Goal: Find specific page/section: Find specific page/section

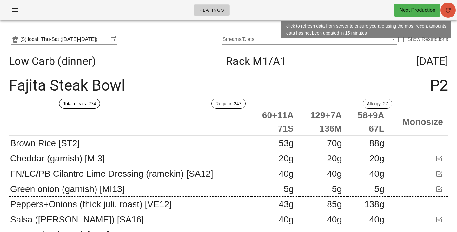
click at [445, 8] on icon "button" at bounding box center [448, 10] width 8 height 8
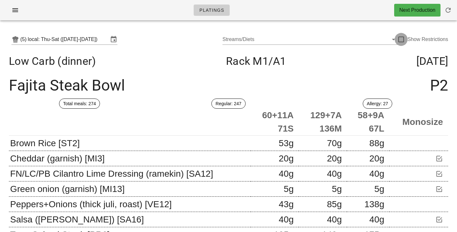
click at [401, 36] on div at bounding box center [400, 39] width 11 height 11
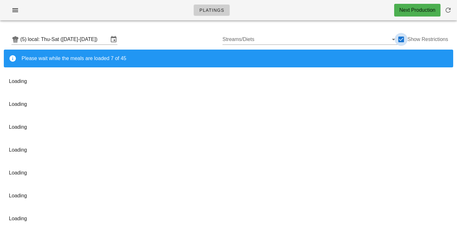
checkbox input "true"
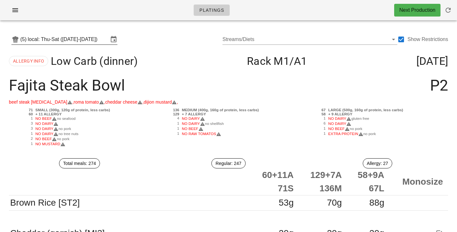
click at [69, 39] on input "local: Thu-Sat ([DATE]-[DATE])" at bounding box center [68, 39] width 81 height 10
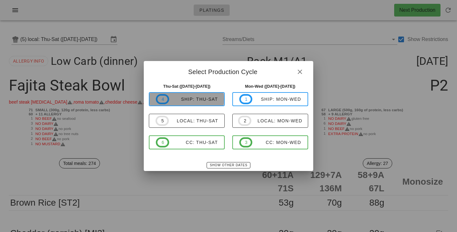
click at [180, 102] on span "4 ship: Thu-Sat" at bounding box center [187, 99] width 62 height 10
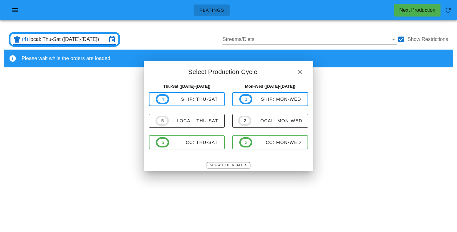
type input "ship: Thu-Sat (Aug 21-Aug 23)"
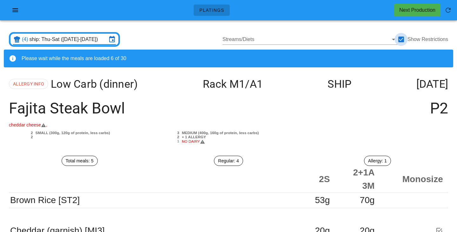
click at [402, 41] on div at bounding box center [400, 39] width 11 height 11
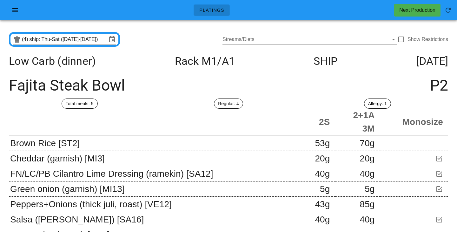
click at [188, 31] on div "(4) ship: Thu-Sat (Aug 21-Aug 23) Streams/Diets Show Restrictions" at bounding box center [228, 39] width 449 height 20
click at [401, 42] on div at bounding box center [400, 39] width 11 height 11
checkbox input "true"
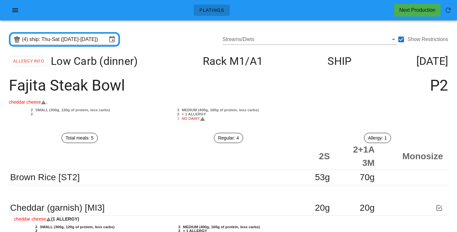
click at [97, 35] on input "ship: Thu-Sat (Aug 21-Aug 23)" at bounding box center [67, 39] width 77 height 10
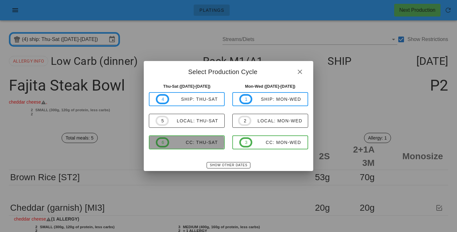
click at [189, 143] on div "CC: Thu-Sat" at bounding box center [193, 142] width 49 height 5
type input "CC: Thu-Sat (Aug 21-Aug 23)"
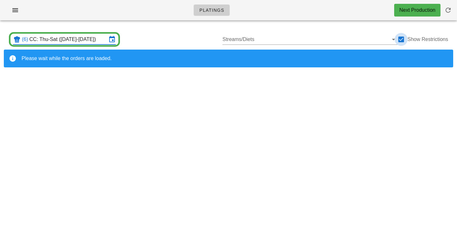
click at [403, 40] on div at bounding box center [400, 39] width 11 height 11
checkbox input "false"
click at [182, 34] on div "(6) CC: Thu-Sat (Aug 21-Aug 23) Streams/Diets Show Restrictions" at bounding box center [228, 39] width 449 height 20
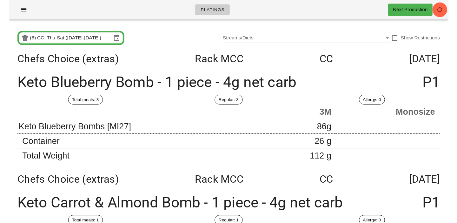
scroll to position [201, 0]
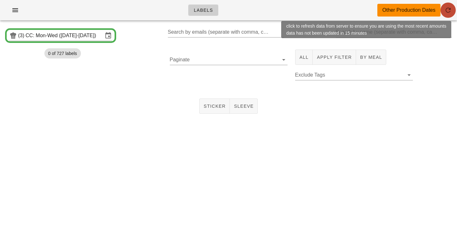
click at [441, 11] on span "button" at bounding box center [447, 10] width 15 height 8
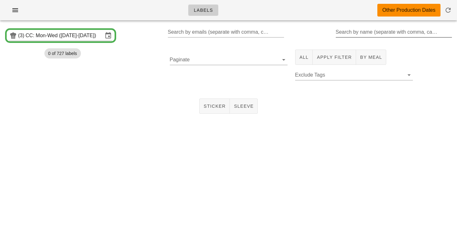
click at [359, 31] on input "Search by name (separate with comma, can be partial)" at bounding box center [393, 32] width 115 height 10
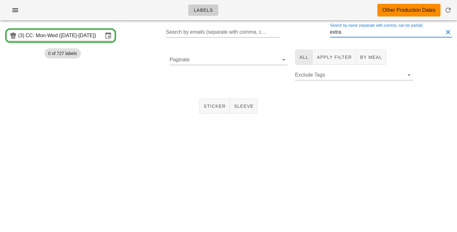
type input "extra"
click at [308, 57] on span "All" at bounding box center [304, 57] width 10 height 5
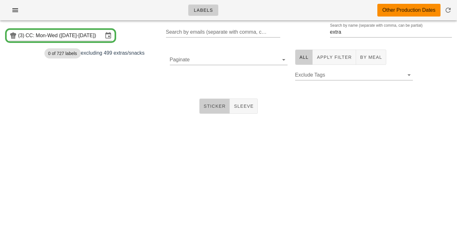
click at [211, 103] on button "Sticker" at bounding box center [214, 105] width 31 height 15
click at [195, 57] on input "Paginate" at bounding box center [224, 60] width 108 height 10
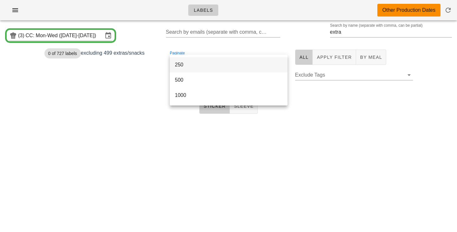
click at [195, 69] on div "250" at bounding box center [229, 65] width 108 height 14
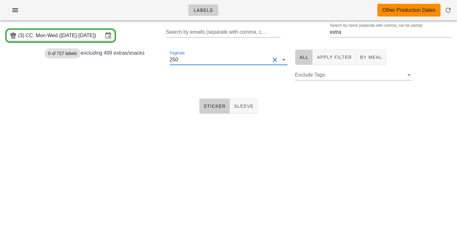
click at [213, 89] on div "Paginate 250" at bounding box center [228, 68] width 125 height 45
click at [102, 35] on input "CC: Mon-Wed (Aug 18-Aug 20)" at bounding box center [64, 35] width 77 height 10
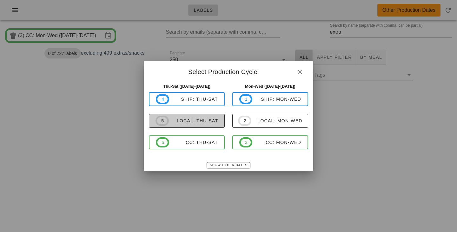
click at [175, 122] on div "local: Thu-Sat" at bounding box center [193, 120] width 49 height 5
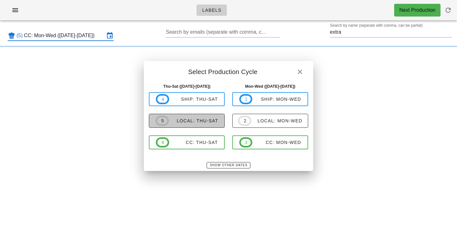
type input "local: Thu-Sat ([DATE]-[DATE])"
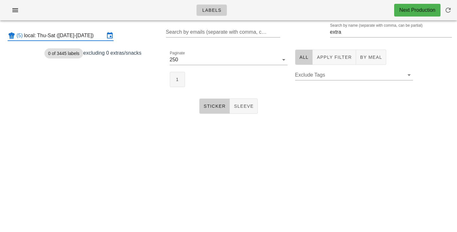
click at [174, 87] on div "Paginate 250 1" at bounding box center [228, 68] width 125 height 45
click at [177, 84] on button "1" at bounding box center [177, 79] width 15 height 15
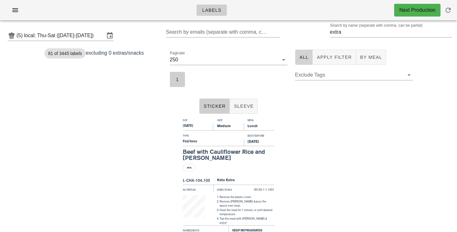
click at [304, 57] on span "All" at bounding box center [304, 57] width 10 height 5
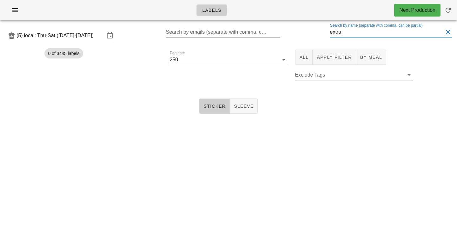
drag, startPoint x: 352, startPoint y: 34, endPoint x: 296, endPoint y: 31, distance: 56.8
click at [330, 32] on input "extra" at bounding box center [386, 32] width 113 height 10
click at [89, 93] on div at bounding box center [100, 93] width 119 height 5
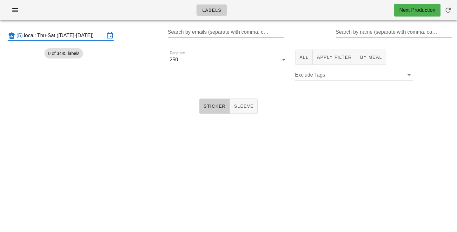
click at [91, 38] on input "local: Thu-Sat ([DATE]-[DATE])" at bounding box center [64, 35] width 81 height 10
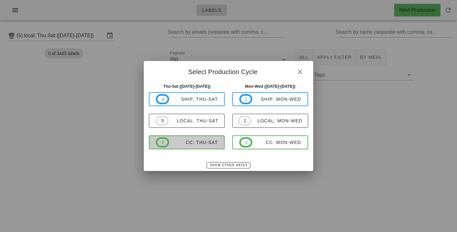
click at [187, 146] on span "6 CC: Thu-Sat" at bounding box center [187, 142] width 62 height 10
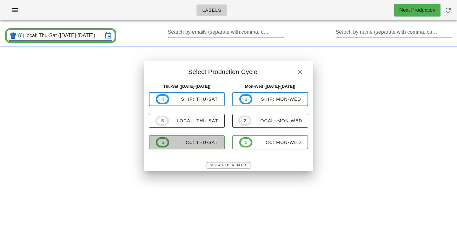
type input "CC: Thu-Sat (Aug 21-Aug 23)"
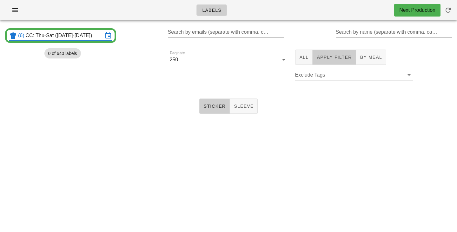
click at [337, 63] on button "Apply Filter" at bounding box center [333, 56] width 43 height 15
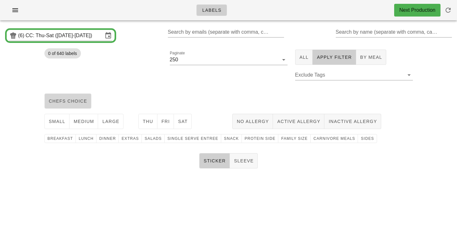
click at [65, 107] on button "chefs choice" at bounding box center [67, 100] width 47 height 15
click at [79, 119] on span "medium" at bounding box center [83, 121] width 21 height 5
click at [150, 123] on span "Thu" at bounding box center [147, 121] width 11 height 5
click at [166, 120] on span "Fri" at bounding box center [165, 121] width 9 height 5
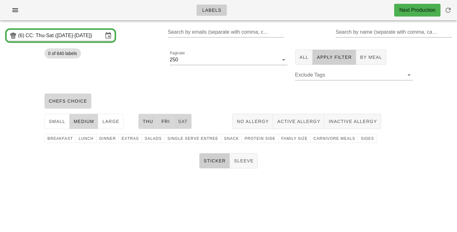
click at [183, 123] on span "Sat" at bounding box center [183, 121] width 10 height 5
click at [289, 142] on button "family size" at bounding box center [294, 138] width 32 height 9
click at [179, 83] on button "1" at bounding box center [177, 79] width 15 height 15
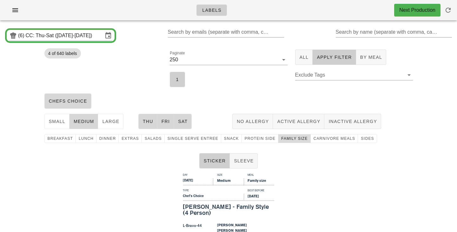
click at [281, 137] on span "family size" at bounding box center [294, 138] width 27 height 4
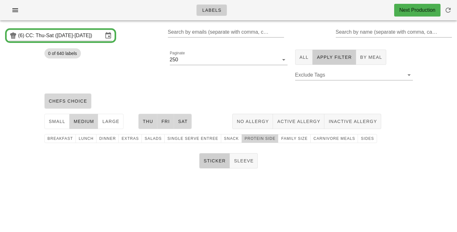
click at [253, 140] on span "protein side" at bounding box center [259, 138] width 31 height 4
click at [180, 84] on button "1" at bounding box center [177, 79] width 15 height 15
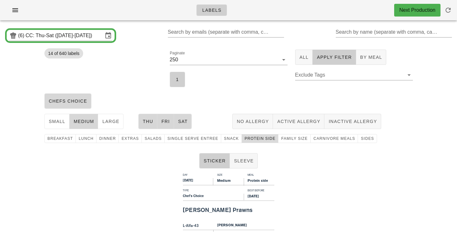
click at [251, 139] on span "protein side" at bounding box center [259, 138] width 31 height 4
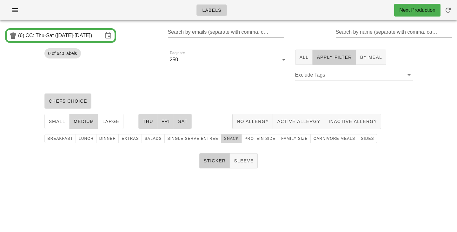
click at [224, 140] on span "snack" at bounding box center [231, 138] width 15 height 4
click at [183, 81] on button "1" at bounding box center [177, 79] width 15 height 15
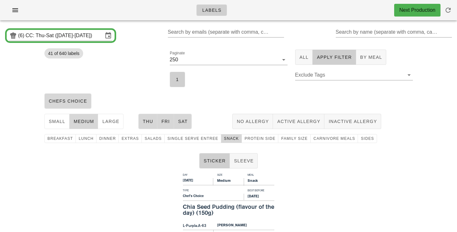
click at [234, 82] on div "Paginate 250 1" at bounding box center [228, 68] width 125 height 45
